Goal: Find specific page/section: Find specific page/section

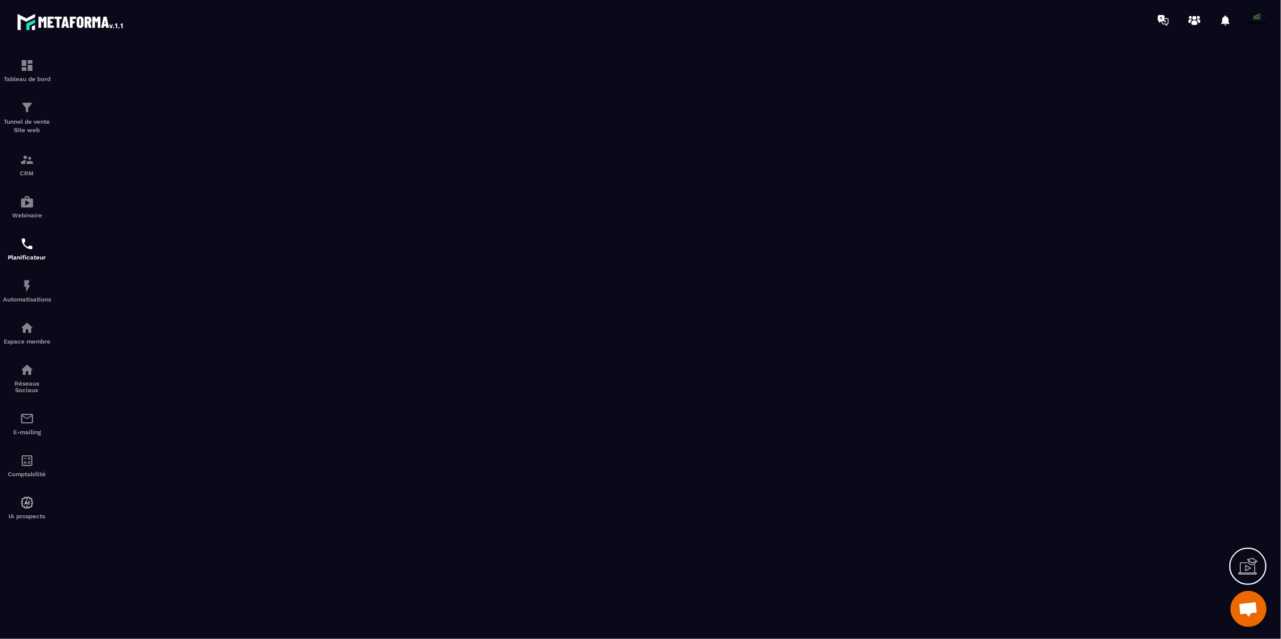
scroll to position [9949, 0]
click at [24, 111] on img at bounding box center [27, 107] width 14 height 14
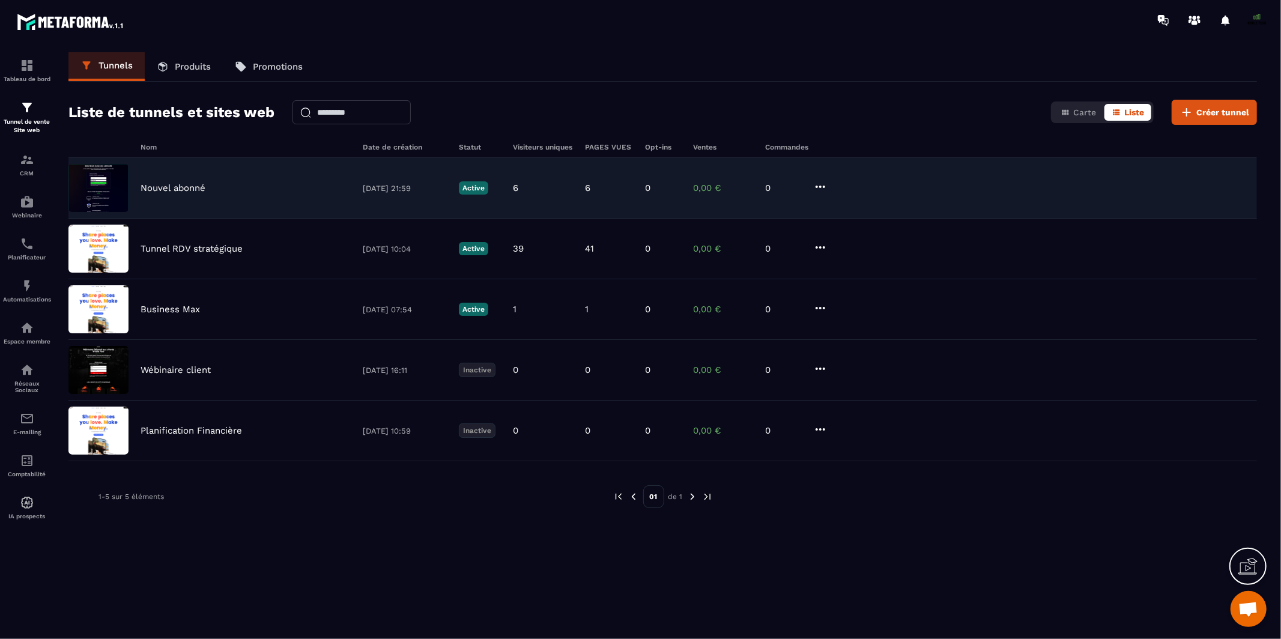
click at [247, 191] on div "Nouvel abonné" at bounding box center [246, 188] width 210 height 11
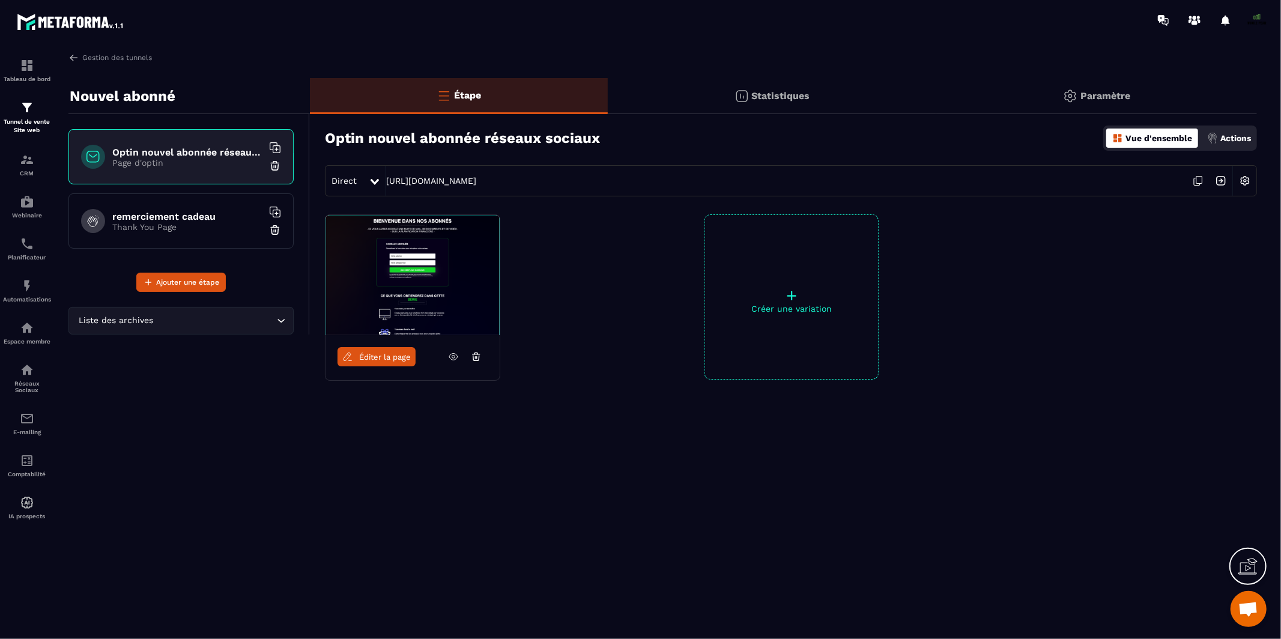
click at [411, 291] on img at bounding box center [413, 275] width 174 height 120
click at [208, 161] on p "Page d'optin" at bounding box center [187, 163] width 150 height 10
click at [408, 276] on img at bounding box center [413, 275] width 174 height 120
